Goal: Task Accomplishment & Management: Use online tool/utility

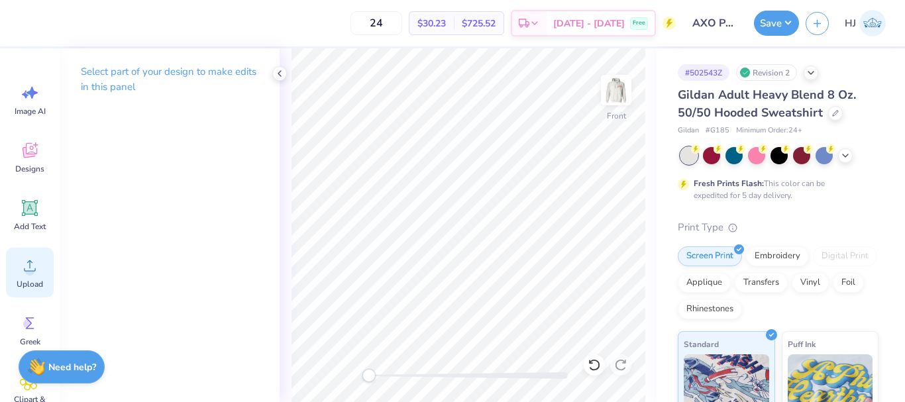
click at [36, 255] on div "Upload" at bounding box center [30, 273] width 48 height 50
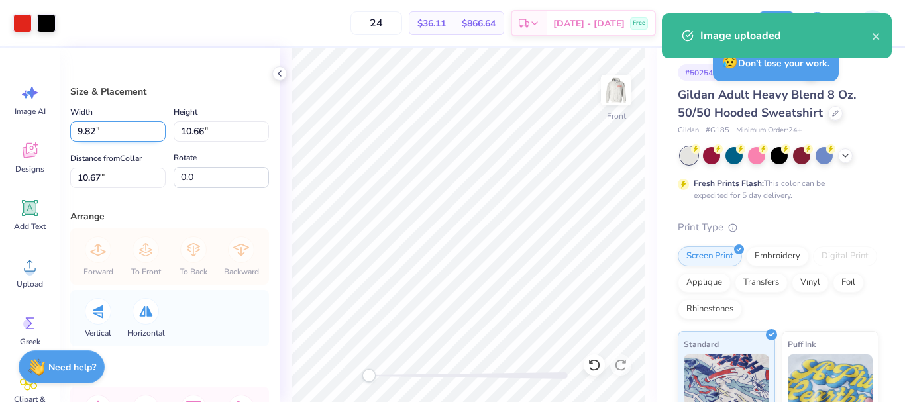
click at [118, 123] on input "9.82" at bounding box center [117, 131] width 95 height 21
click at [117, 123] on input "9.82" at bounding box center [117, 131] width 95 height 21
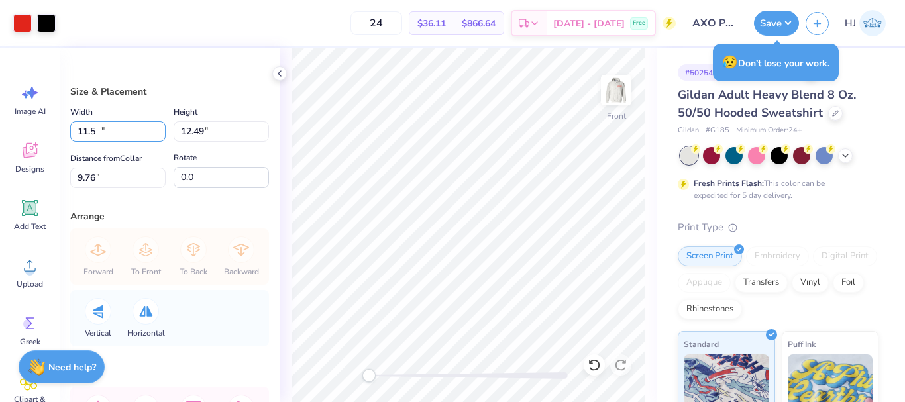
type input "11.50"
type input "12.49"
click at [125, 168] on input "9.76" at bounding box center [117, 178] width 95 height 21
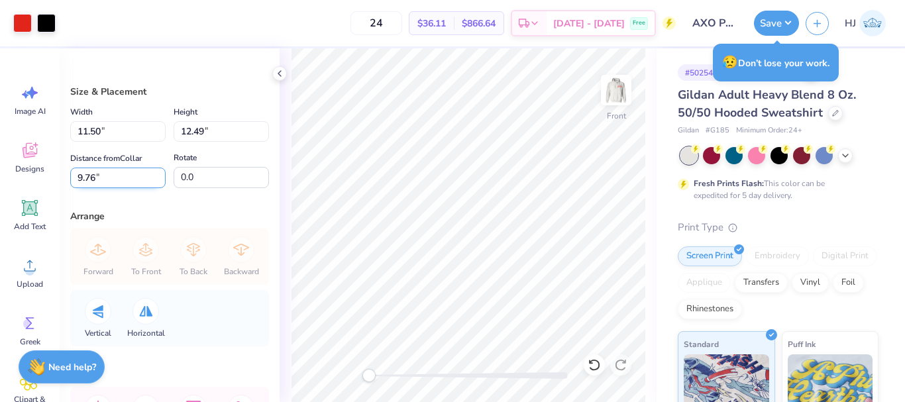
click at [125, 168] on input "9.76" at bounding box center [117, 178] width 95 height 21
type input "6"
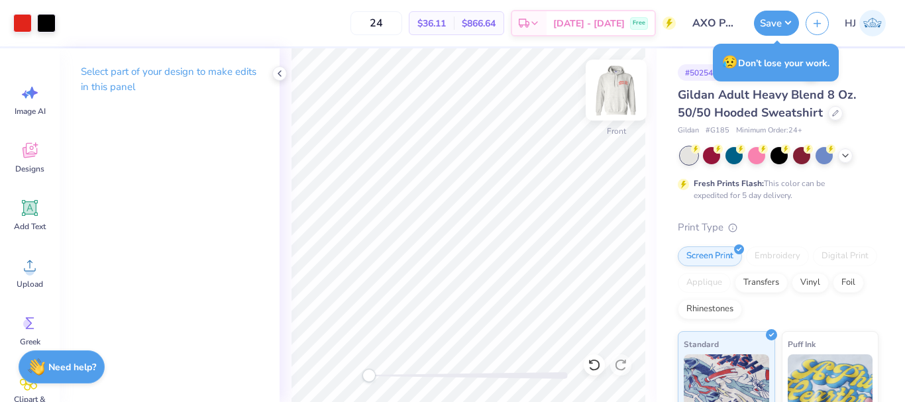
click at [617, 85] on img at bounding box center [616, 90] width 53 height 53
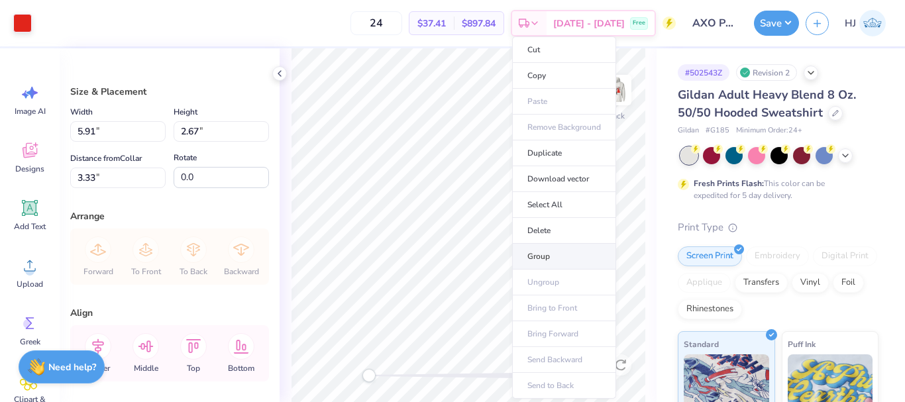
click at [539, 253] on li "Group" at bounding box center [564, 257] width 104 height 26
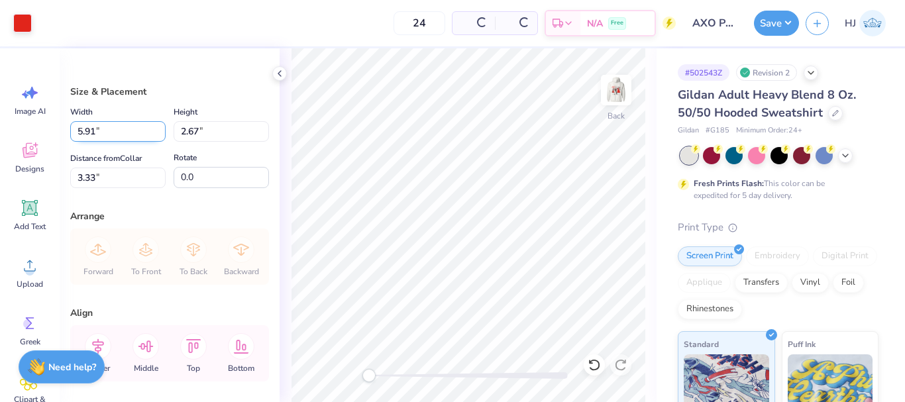
click at [113, 133] on input "5.91" at bounding box center [117, 131] width 95 height 21
type input "5.91"
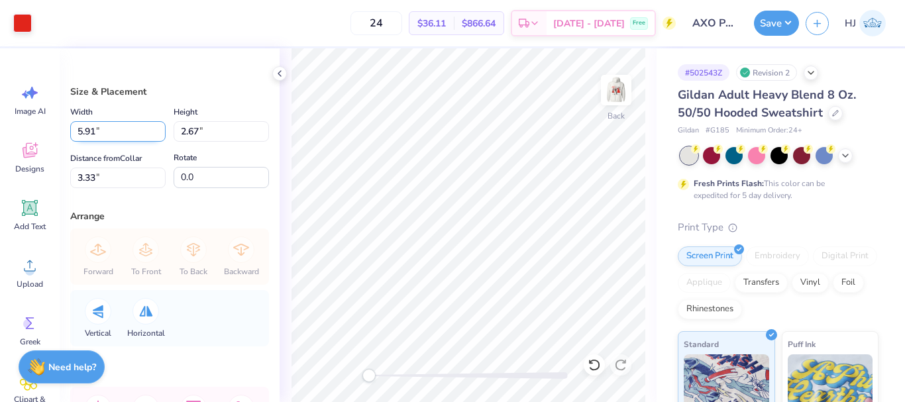
click at [123, 139] on input "5.91" at bounding box center [117, 131] width 95 height 21
type input "6.00"
type input "2.71"
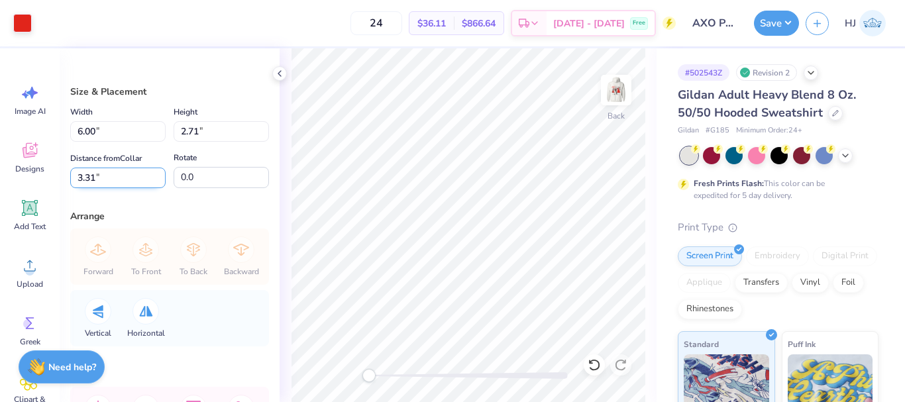
click at [111, 170] on input "3.31" at bounding box center [117, 178] width 95 height 21
type input "3"
click at [618, 88] on img at bounding box center [616, 90] width 53 height 53
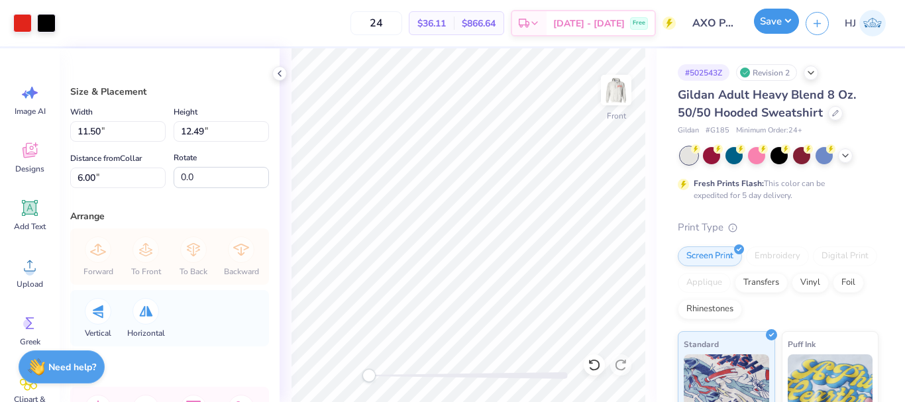
click at [777, 21] on button "Save" at bounding box center [776, 21] width 45 height 25
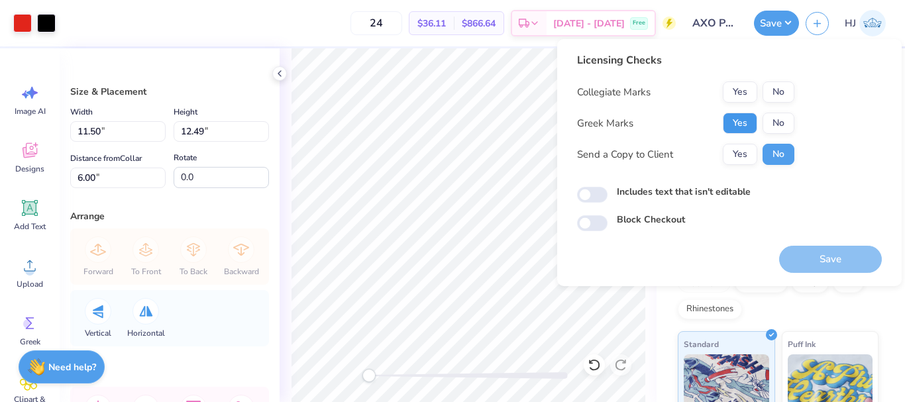
click at [749, 125] on button "Yes" at bounding box center [740, 123] width 34 height 21
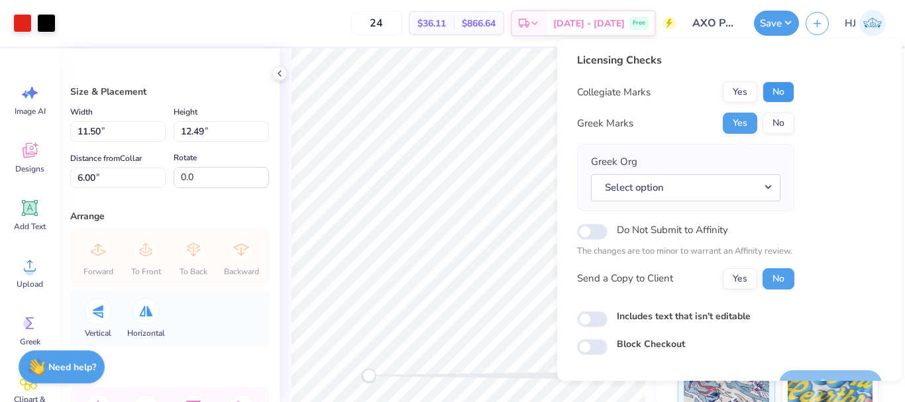
click at [780, 94] on button "No" at bounding box center [779, 92] width 32 height 21
click at [755, 186] on button "Select option" at bounding box center [686, 187] width 190 height 27
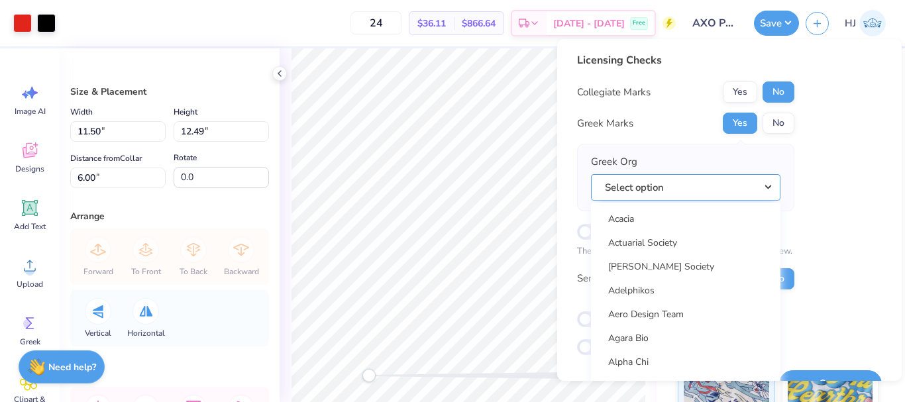
click at [758, 186] on button "Select option" at bounding box center [686, 187] width 190 height 27
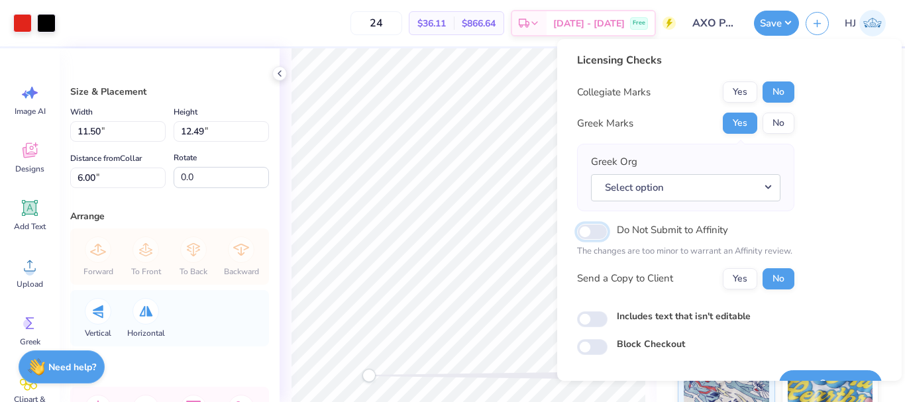
click at [595, 228] on input "Do Not Submit to Affinity" at bounding box center [592, 232] width 30 height 16
checkbox input "true"
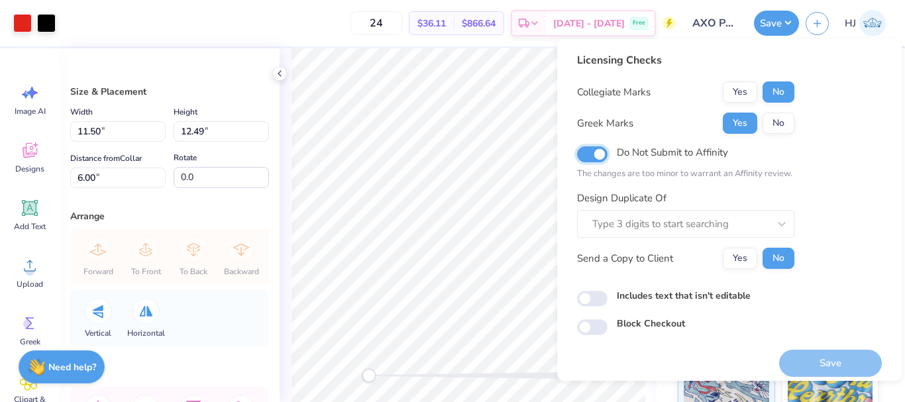
scroll to position [9, 0]
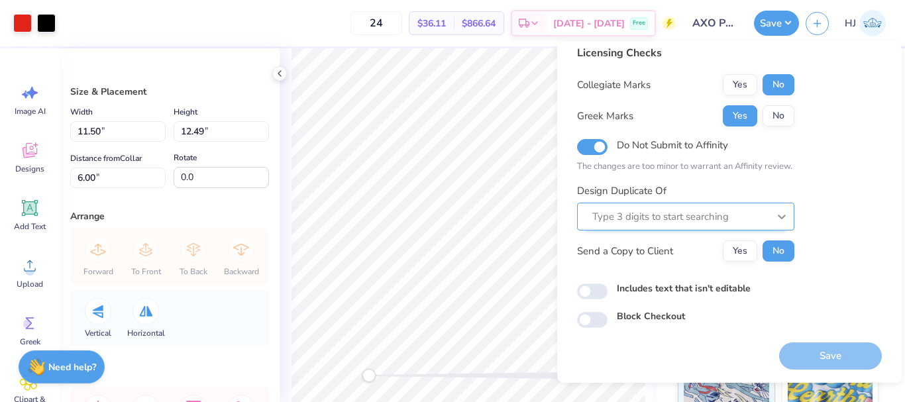
click at [784, 211] on icon at bounding box center [781, 216] width 13 height 13
click at [708, 215] on div at bounding box center [681, 217] width 176 height 18
click at [808, 209] on div "Licensing Checks Collegiate Marks Yes No Greek Marks Yes No Do Not Submit to Af…" at bounding box center [729, 186] width 305 height 283
click at [780, 107] on button "No" at bounding box center [779, 115] width 32 height 21
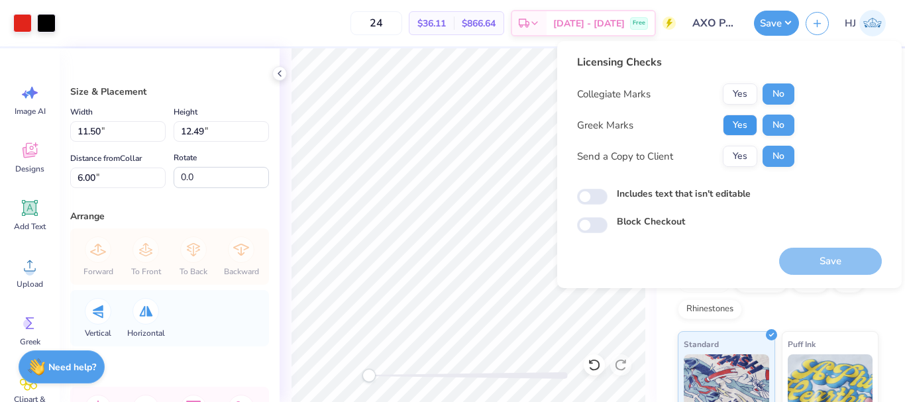
click at [744, 123] on button "Yes" at bounding box center [740, 125] width 34 height 21
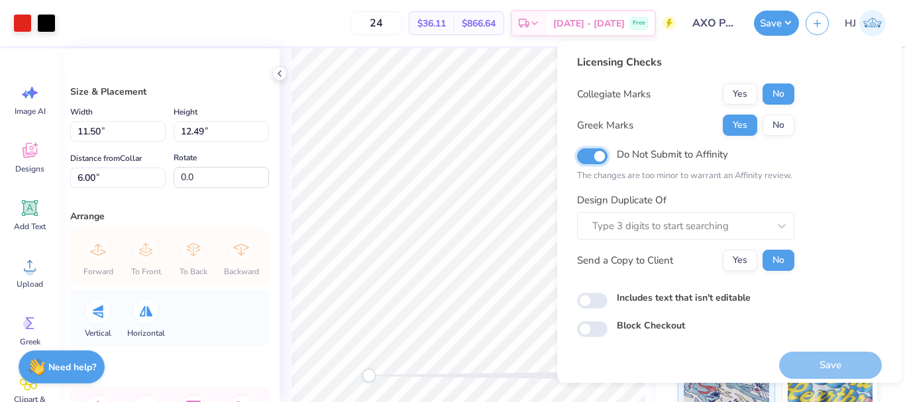
click at [601, 153] on input "Do Not Submit to Affinity" at bounding box center [592, 156] width 30 height 16
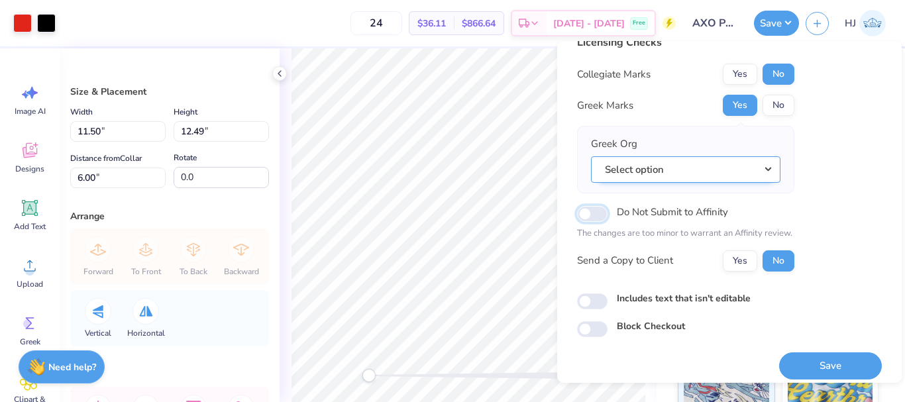
scroll to position [29, 0]
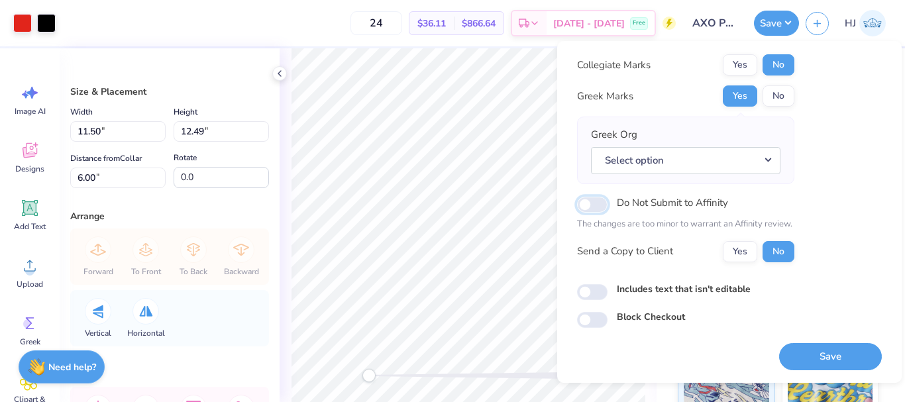
click at [593, 207] on input "Do Not Submit to Affinity" at bounding box center [592, 205] width 30 height 16
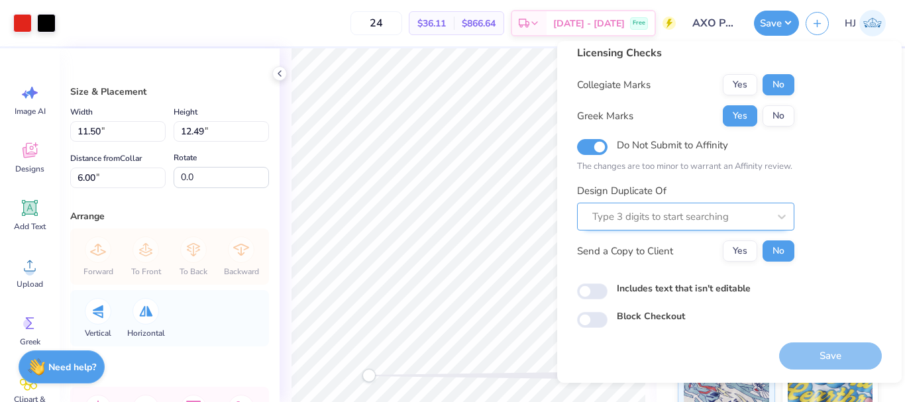
click at [762, 210] on div at bounding box center [681, 217] width 176 height 18
click at [598, 148] on input "Do Not Submit to Affinity" at bounding box center [592, 147] width 30 height 16
checkbox input "false"
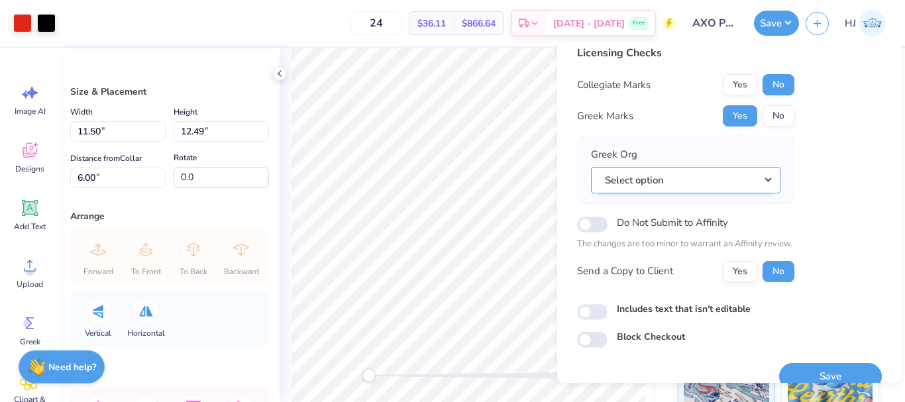
click at [717, 184] on button "Select option" at bounding box center [686, 180] width 190 height 27
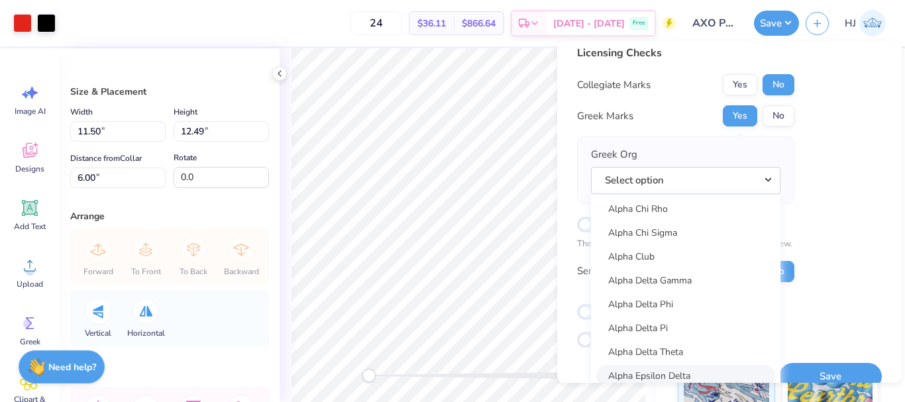
scroll to position [199, 0]
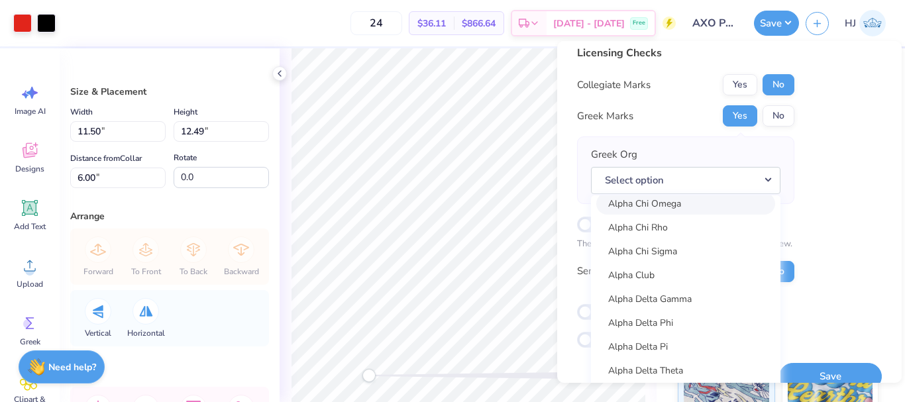
click at [690, 207] on link "Alpha Chi Omega" at bounding box center [685, 204] width 179 height 22
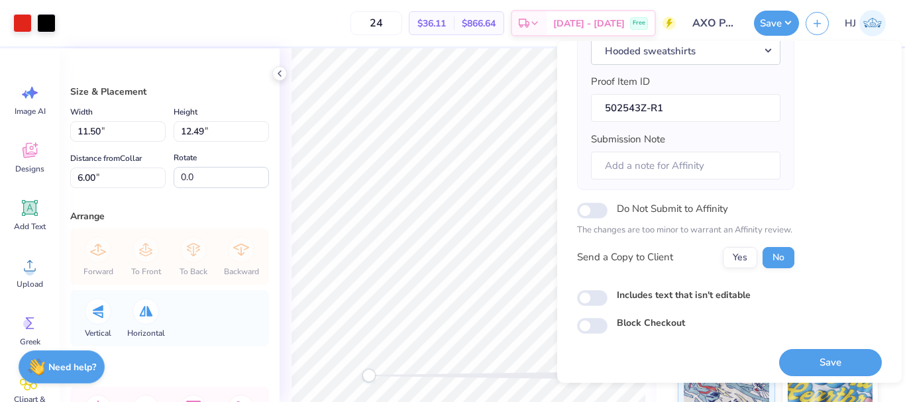
scroll to position [201, 0]
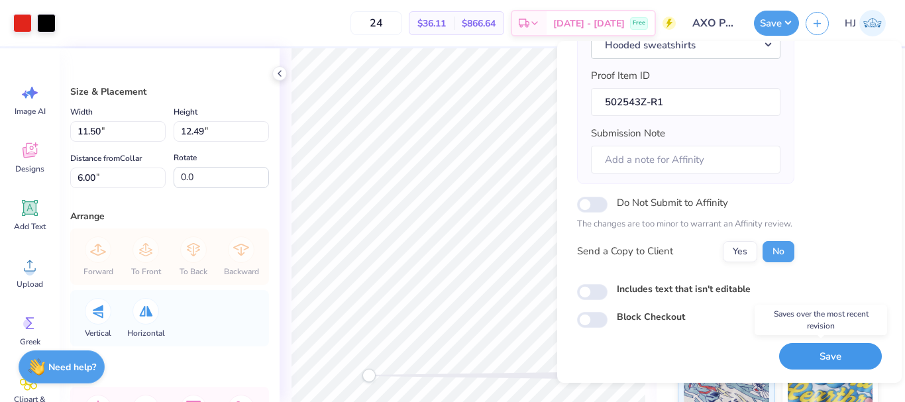
click at [822, 351] on button "Save" at bounding box center [830, 356] width 103 height 27
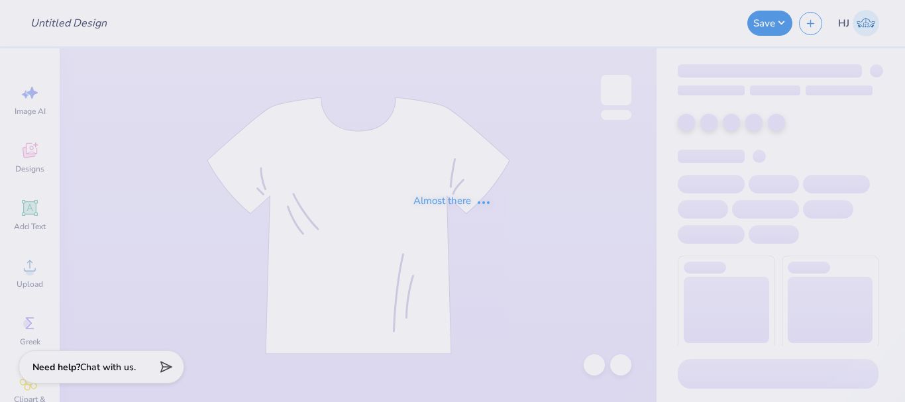
type input "Theta Chi Fall Rush merch"
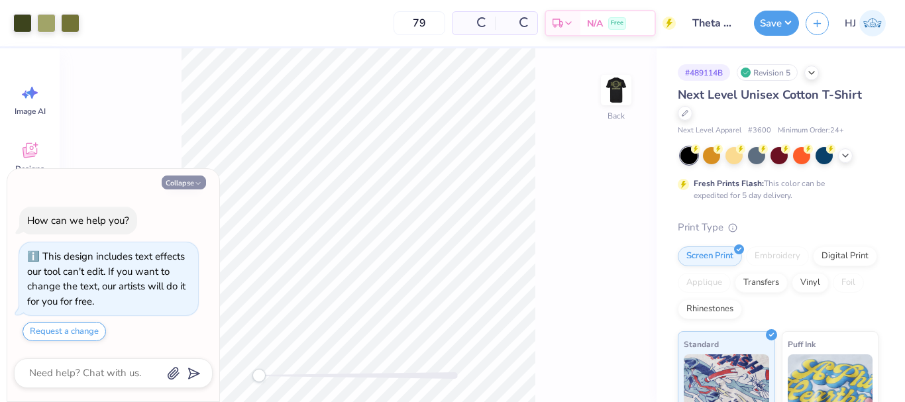
click at [184, 183] on button "Collapse" at bounding box center [184, 183] width 44 height 14
type textarea "x"
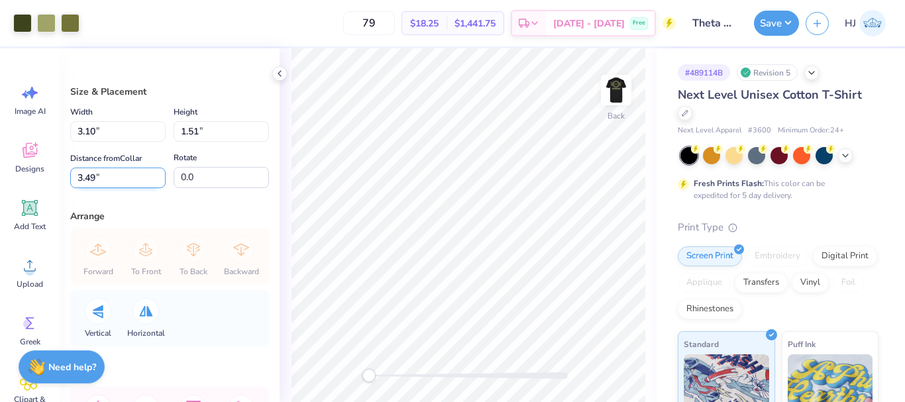
click at [117, 176] on input "3.49" at bounding box center [117, 178] width 95 height 21
type input "3"
click at [114, 135] on input "3.10" at bounding box center [117, 131] width 95 height 21
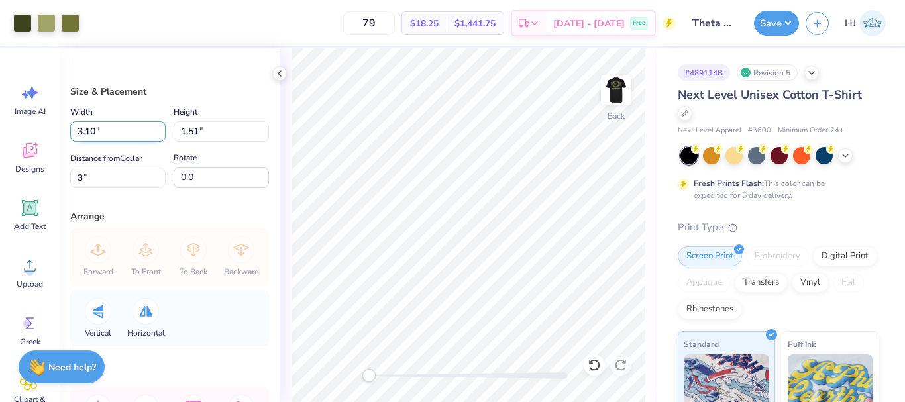
click at [114, 135] on input "3.10" at bounding box center [117, 131] width 95 height 21
type input "3.00"
type input "1.47"
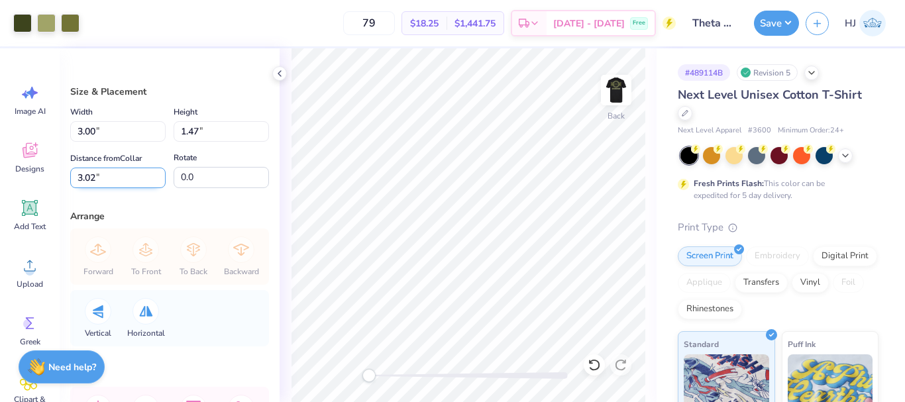
click at [117, 178] on input "3.02" at bounding box center [117, 178] width 95 height 21
type input "3"
click at [620, 89] on img at bounding box center [616, 90] width 53 height 53
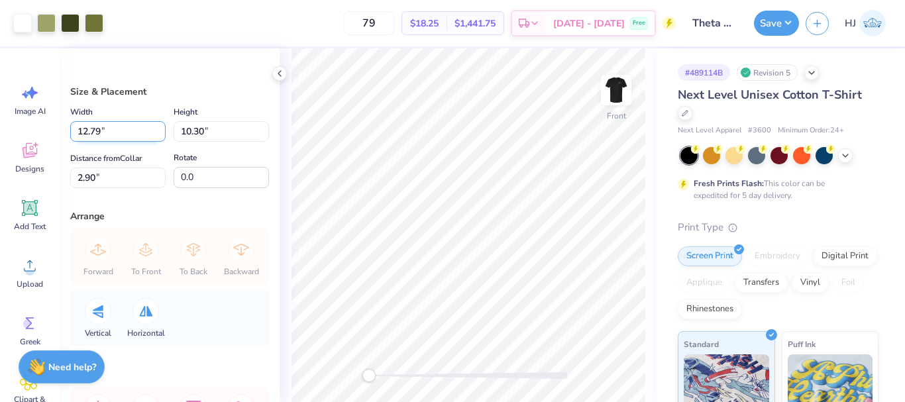
click at [110, 129] on input "12.79" at bounding box center [117, 131] width 95 height 21
type input "2"
type input "12.50"
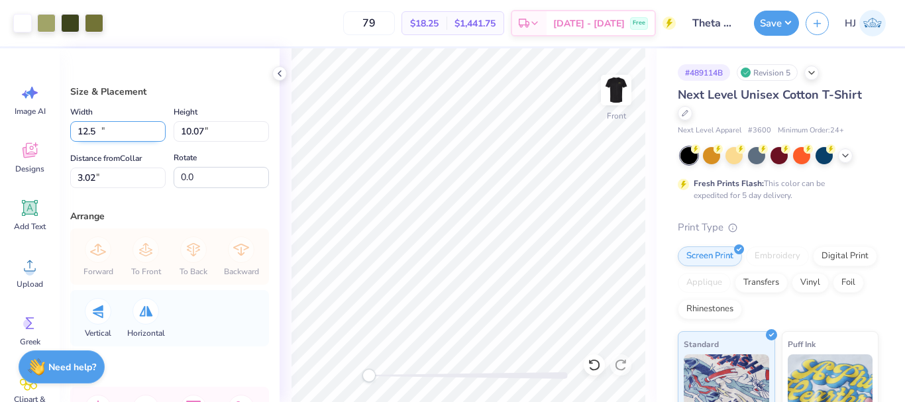
type input "10.07"
click at [105, 186] on input "3.02" at bounding box center [117, 178] width 95 height 21
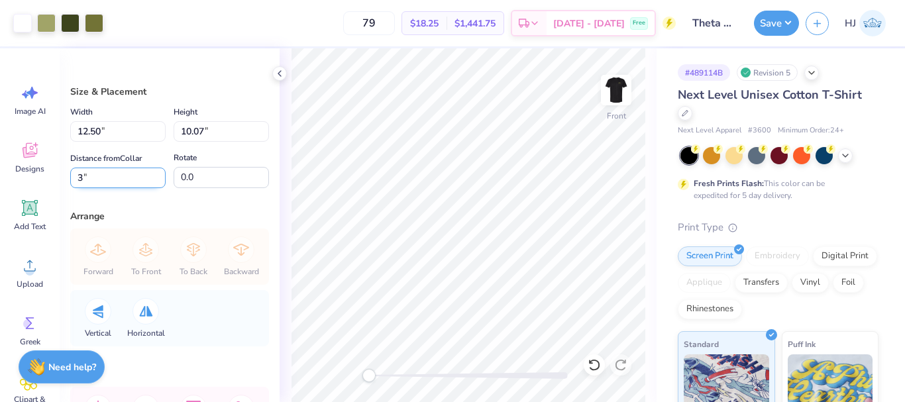
type input "3"
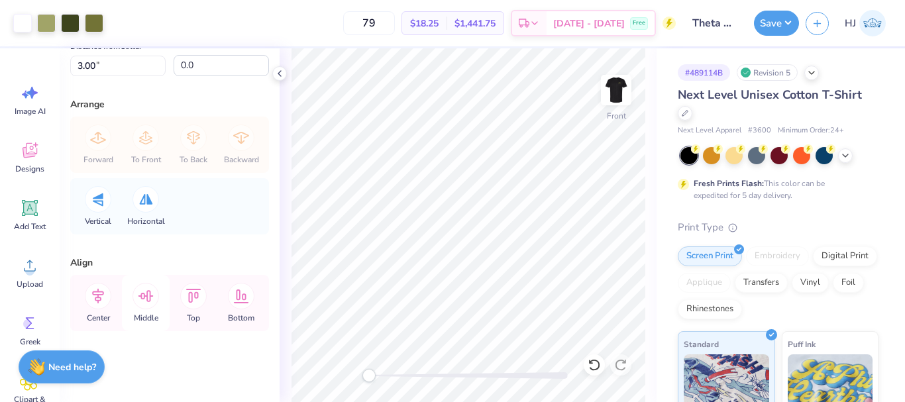
scroll to position [114, 0]
click at [142, 304] on icon at bounding box center [146, 294] width 27 height 27
click at [109, 292] on icon at bounding box center [98, 294] width 27 height 27
click at [598, 361] on icon at bounding box center [594, 365] width 13 height 13
click at [96, 298] on icon at bounding box center [98, 294] width 12 height 15
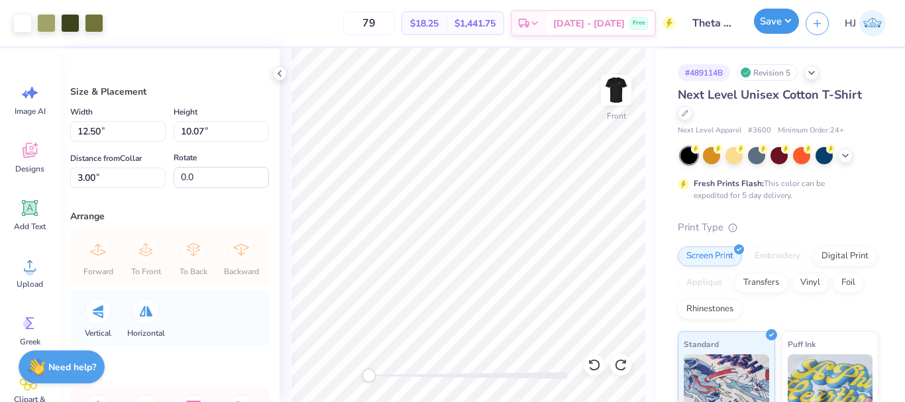
click at [793, 13] on button "Save" at bounding box center [776, 21] width 45 height 25
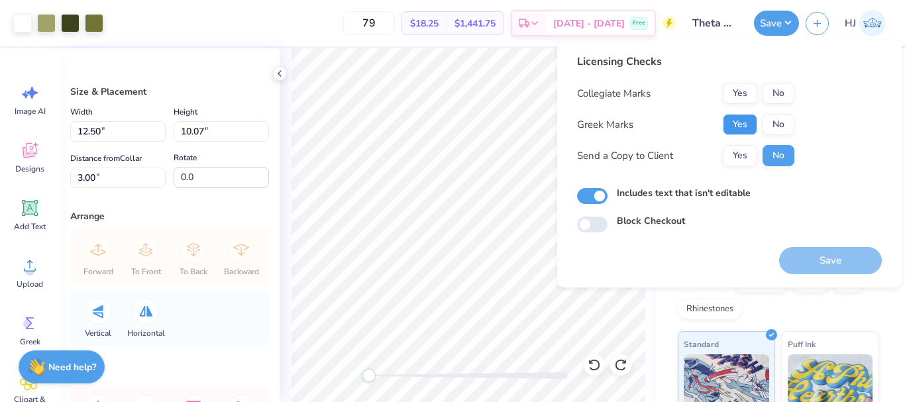
click at [726, 127] on button "Yes" at bounding box center [740, 124] width 34 height 21
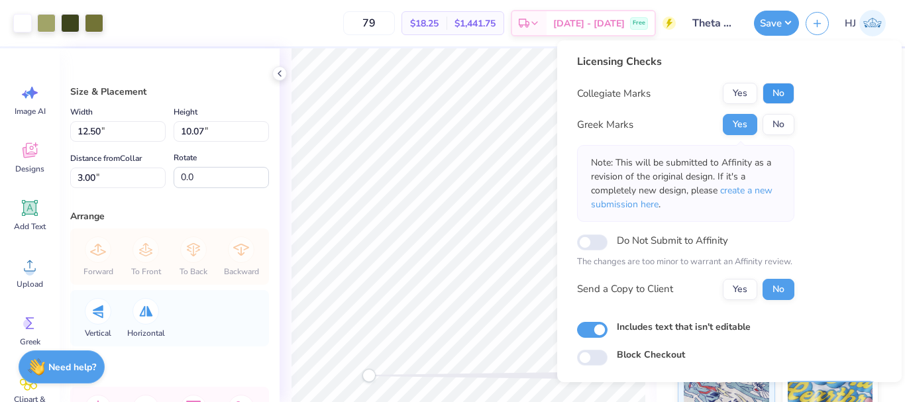
click at [785, 89] on button "No" at bounding box center [779, 93] width 32 height 21
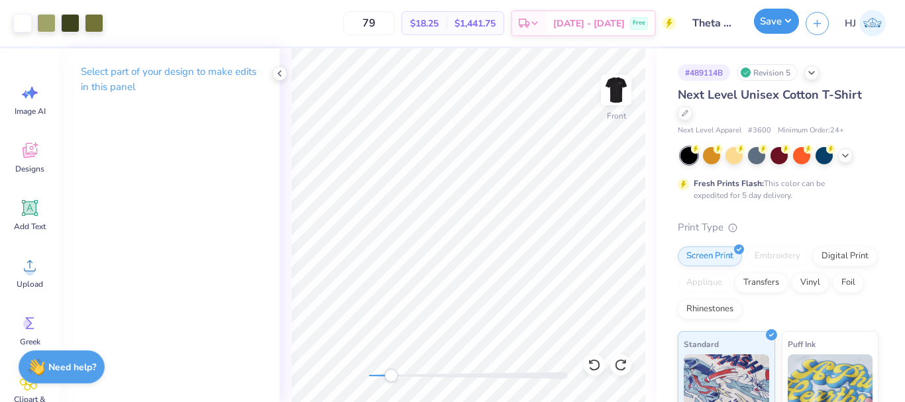
click at [791, 23] on button "Save" at bounding box center [776, 21] width 45 height 25
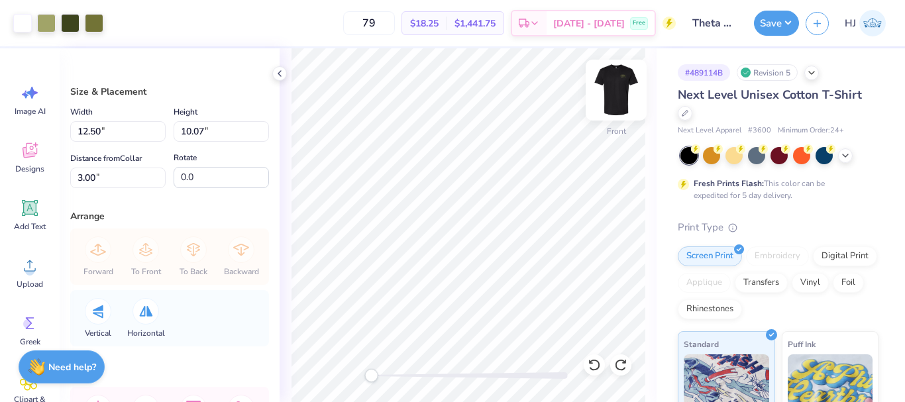
click at [620, 86] on img at bounding box center [616, 90] width 53 height 53
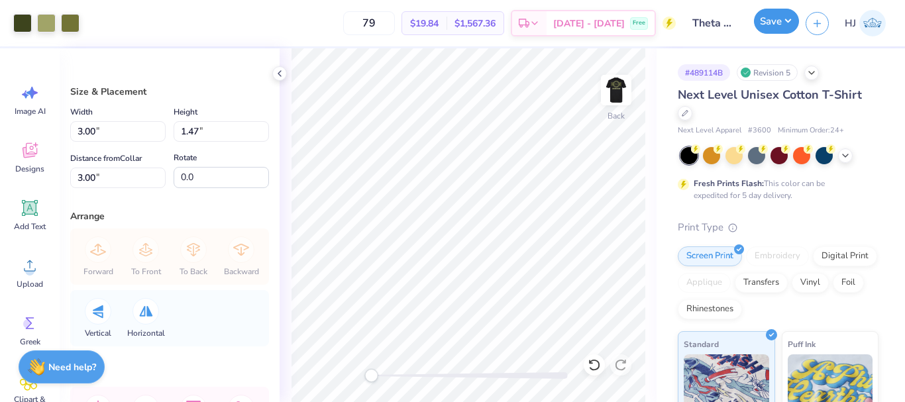
click at [788, 21] on button "Save" at bounding box center [776, 21] width 45 height 25
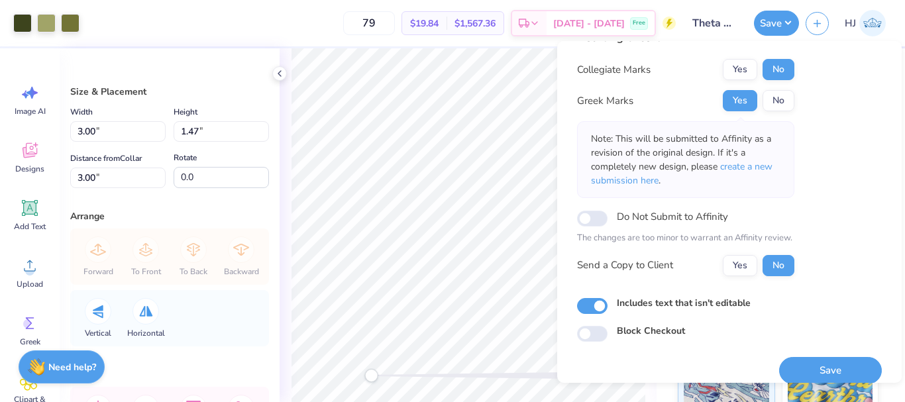
scroll to position [38, 0]
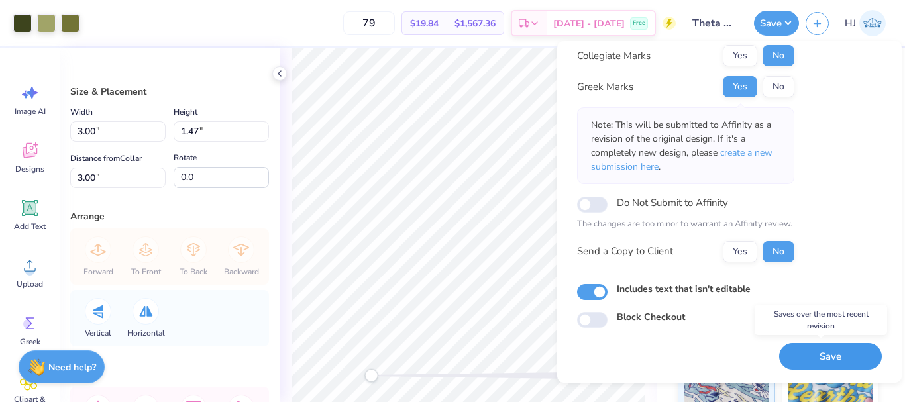
click at [824, 365] on button "Save" at bounding box center [830, 356] width 103 height 27
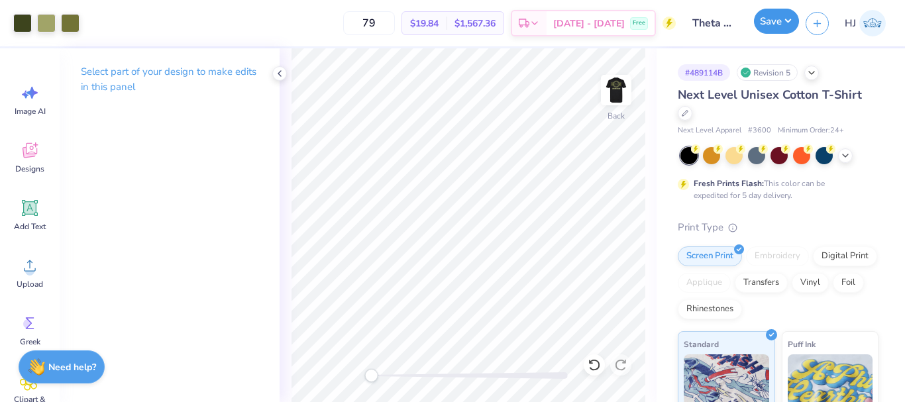
click at [785, 14] on button "Save" at bounding box center [776, 21] width 45 height 25
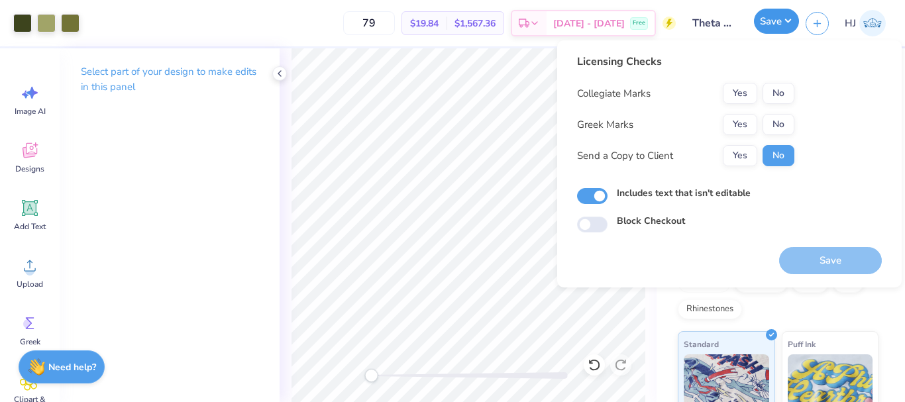
click at [787, 23] on button "Save" at bounding box center [776, 21] width 45 height 25
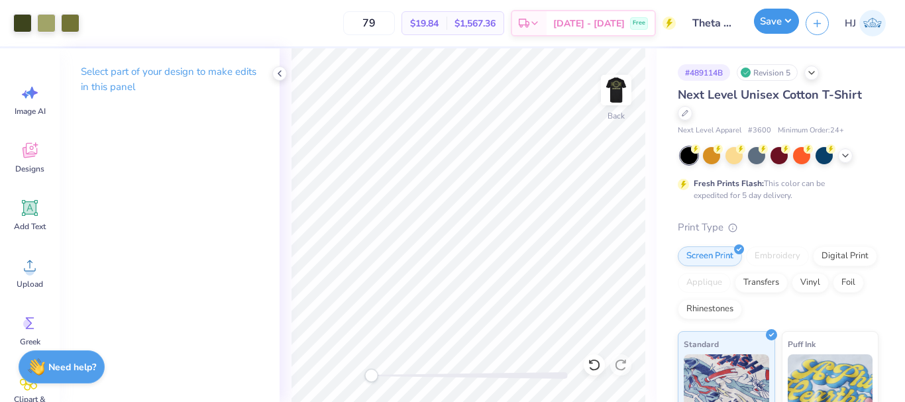
click at [782, 15] on button "Save" at bounding box center [776, 21] width 45 height 25
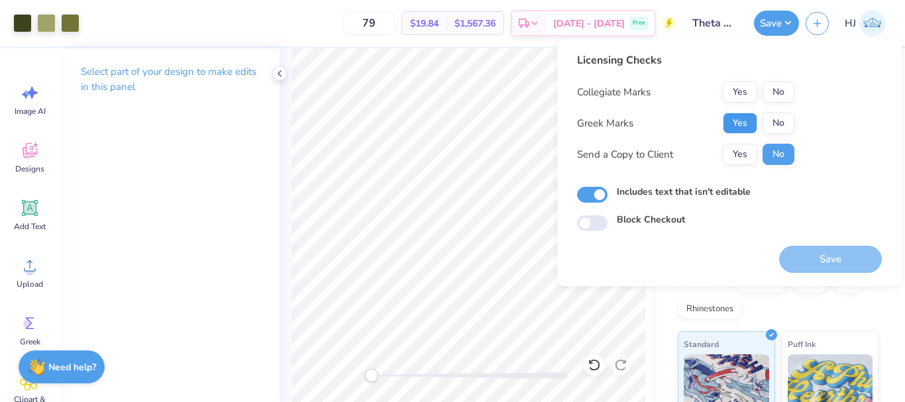
click at [743, 125] on button "Yes" at bounding box center [740, 123] width 34 height 21
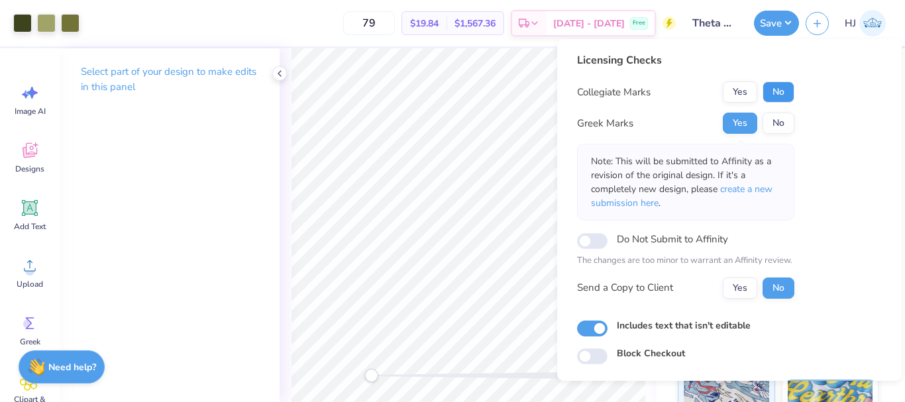
click at [778, 98] on button "No" at bounding box center [779, 92] width 32 height 21
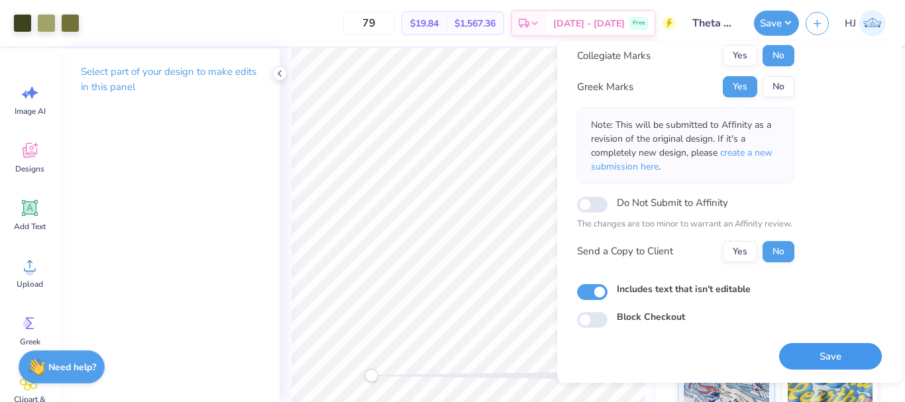
click at [804, 354] on button "Save" at bounding box center [830, 356] width 103 height 27
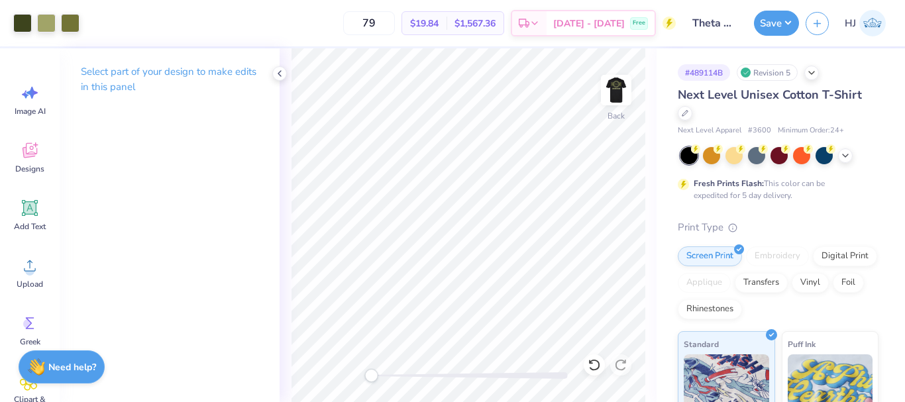
click at [787, 15] on button "Save" at bounding box center [776, 23] width 45 height 25
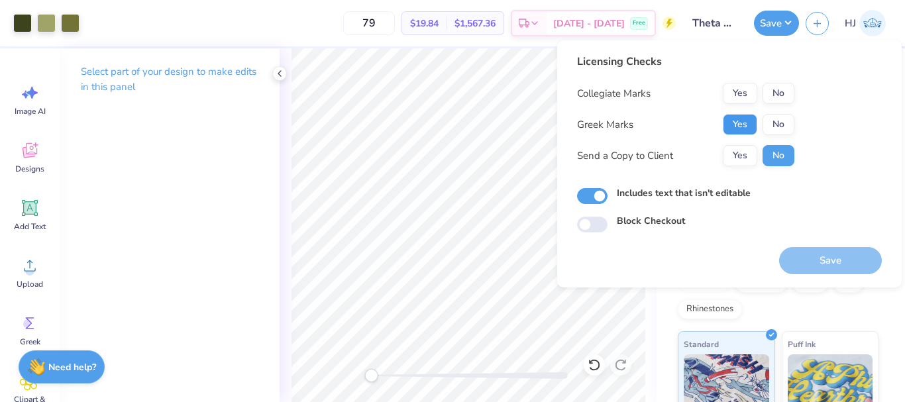
click at [748, 122] on button "Yes" at bounding box center [740, 124] width 34 height 21
